Goal: Task Accomplishment & Management: Use online tool/utility

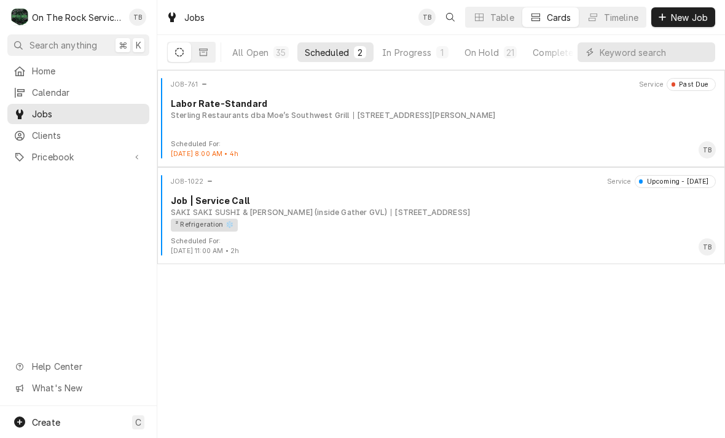
click at [408, 61] on button "In Progress 1" at bounding box center [415, 52] width 81 height 20
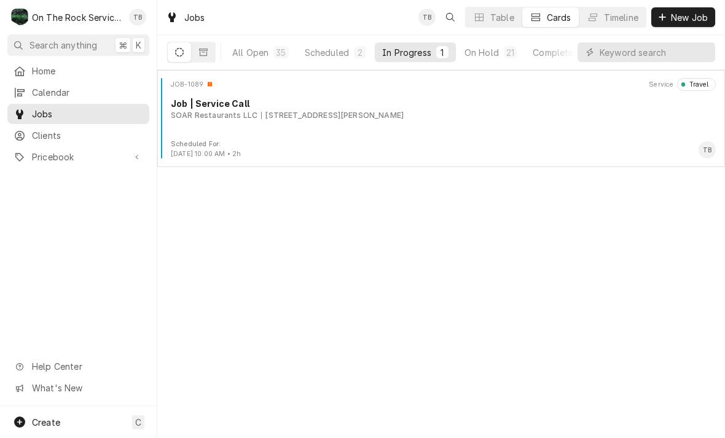
click at [337, 130] on div "JOB-1089 Service Travel Job | Service Call SOAR Restaurants LLC 119 S Buncombe …" at bounding box center [441, 108] width 558 height 61
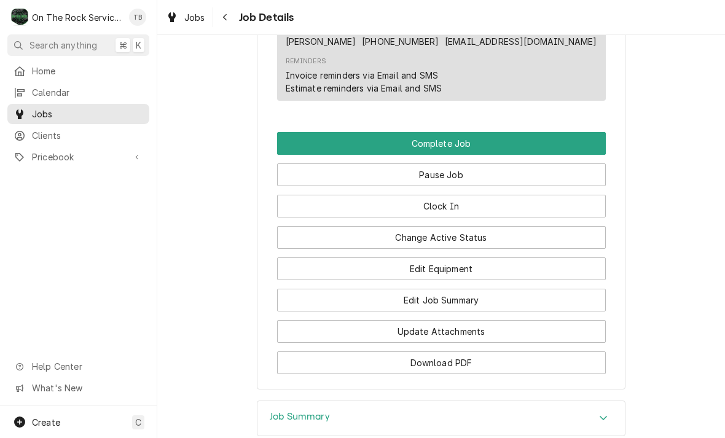
scroll to position [1083, 0]
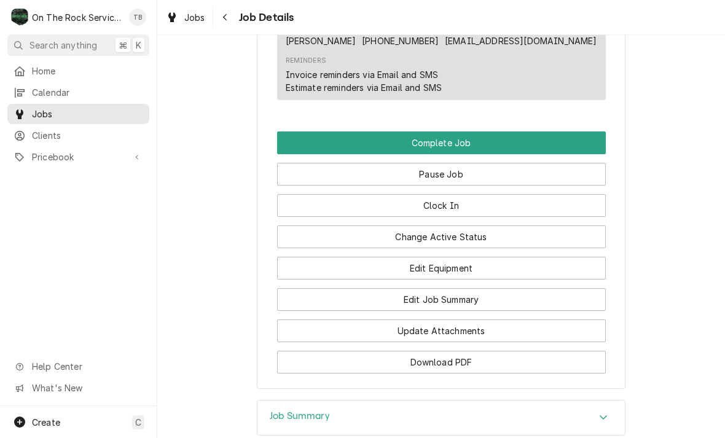
click at [453, 206] on button "Clock In" at bounding box center [441, 205] width 329 height 23
click at [450, 203] on button "Clock In" at bounding box center [441, 205] width 329 height 23
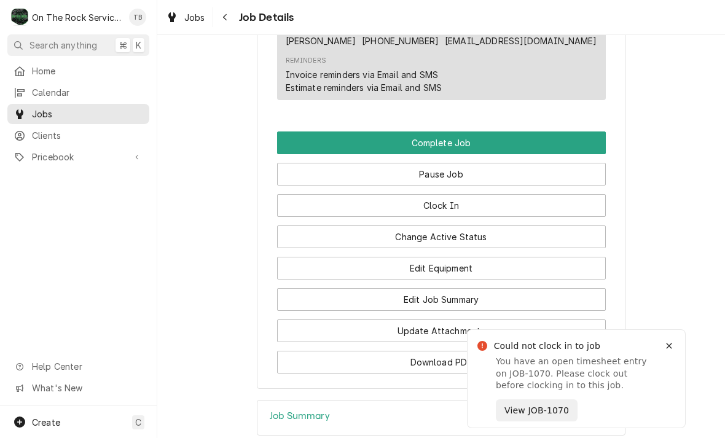
click at [544, 409] on span "View JOB-1070" at bounding box center [536, 410] width 69 height 13
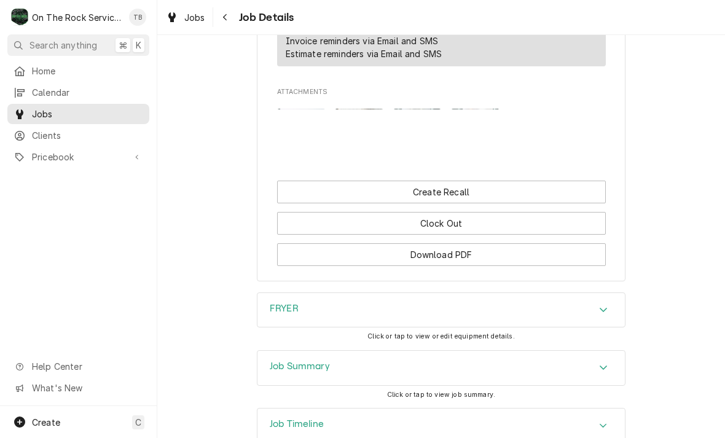
scroll to position [1048, 0]
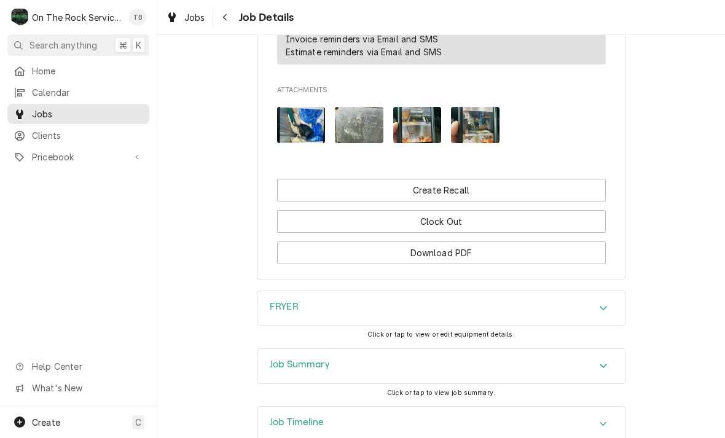
click at [464, 233] on button "Clock Out" at bounding box center [441, 221] width 329 height 23
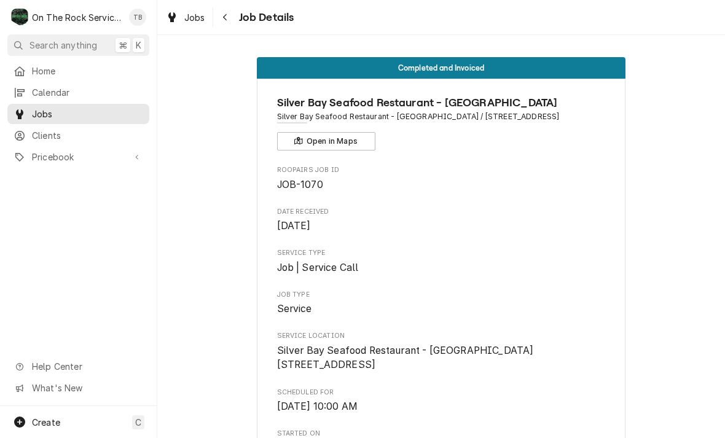
scroll to position [0, 0]
click at [229, 20] on div "Navigate back" at bounding box center [225, 17] width 12 height 12
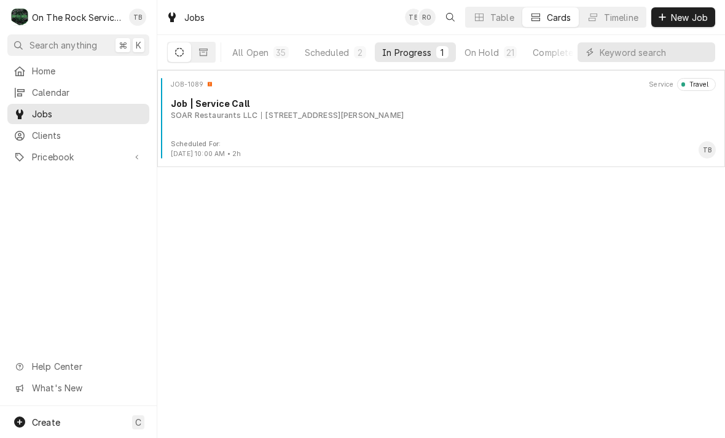
click at [418, 135] on div "JOB-1089 Service Travel Job | Service Call SOAR Restaurants LLC [STREET_ADDRESS]" at bounding box center [441, 108] width 558 height 61
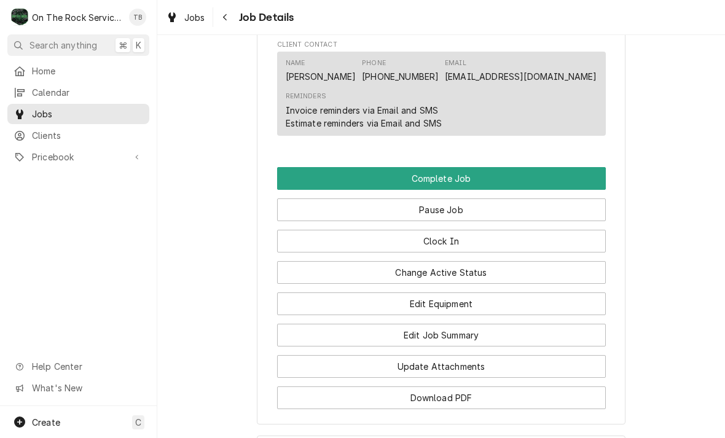
scroll to position [1048, 0]
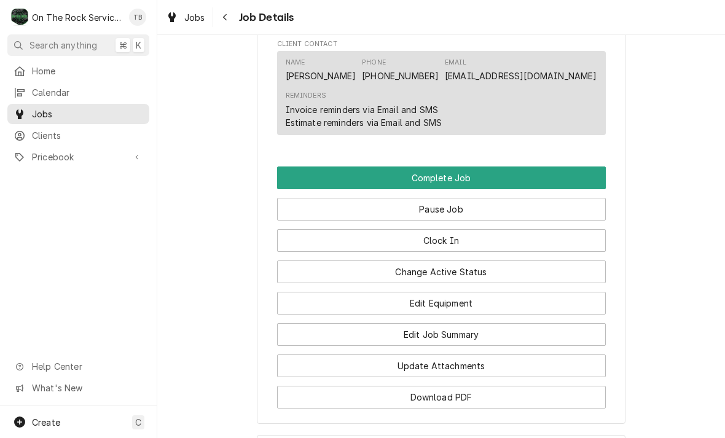
click at [453, 238] on button "Clock In" at bounding box center [441, 240] width 329 height 23
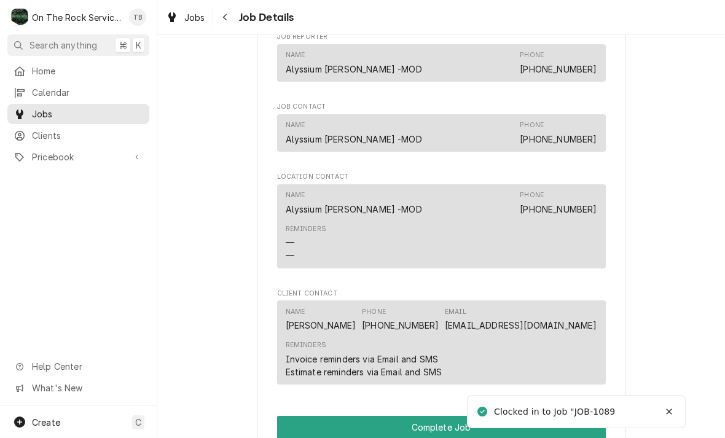
scroll to position [800, 0]
